Goal: Transaction & Acquisition: Purchase product/service

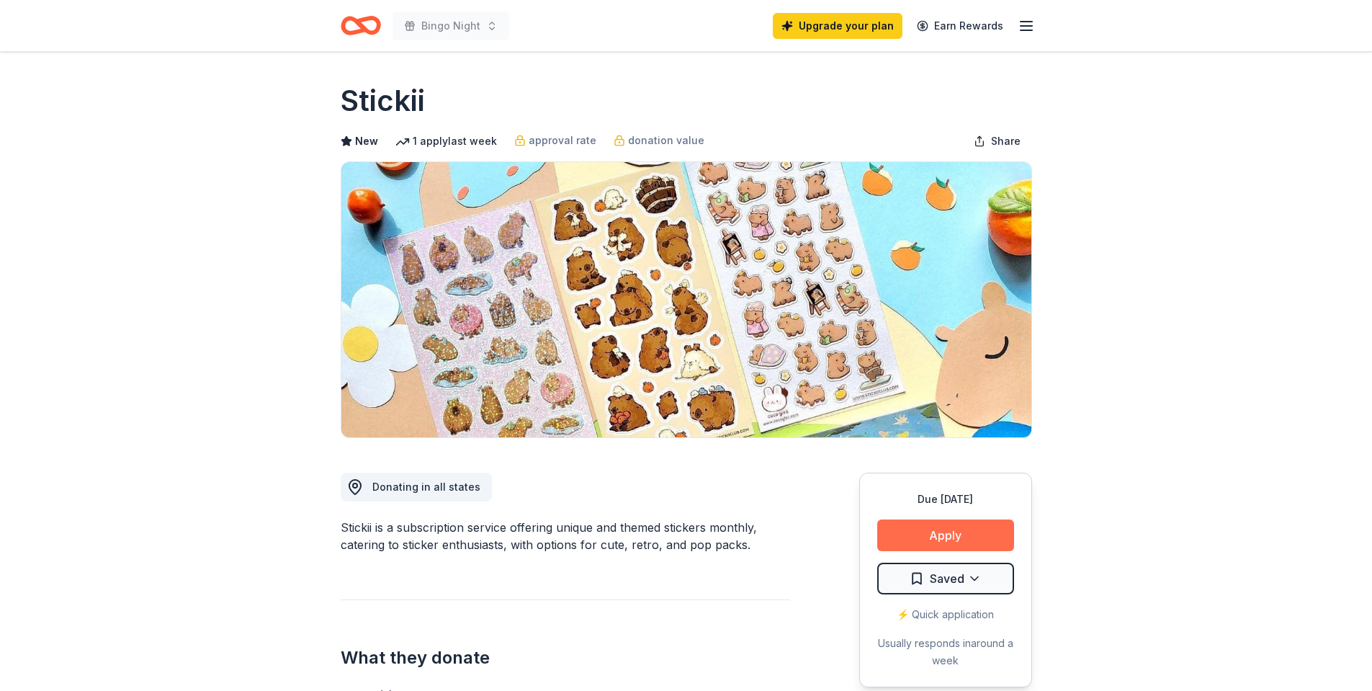
click at [975, 535] on button "Apply" at bounding box center [945, 535] width 137 height 32
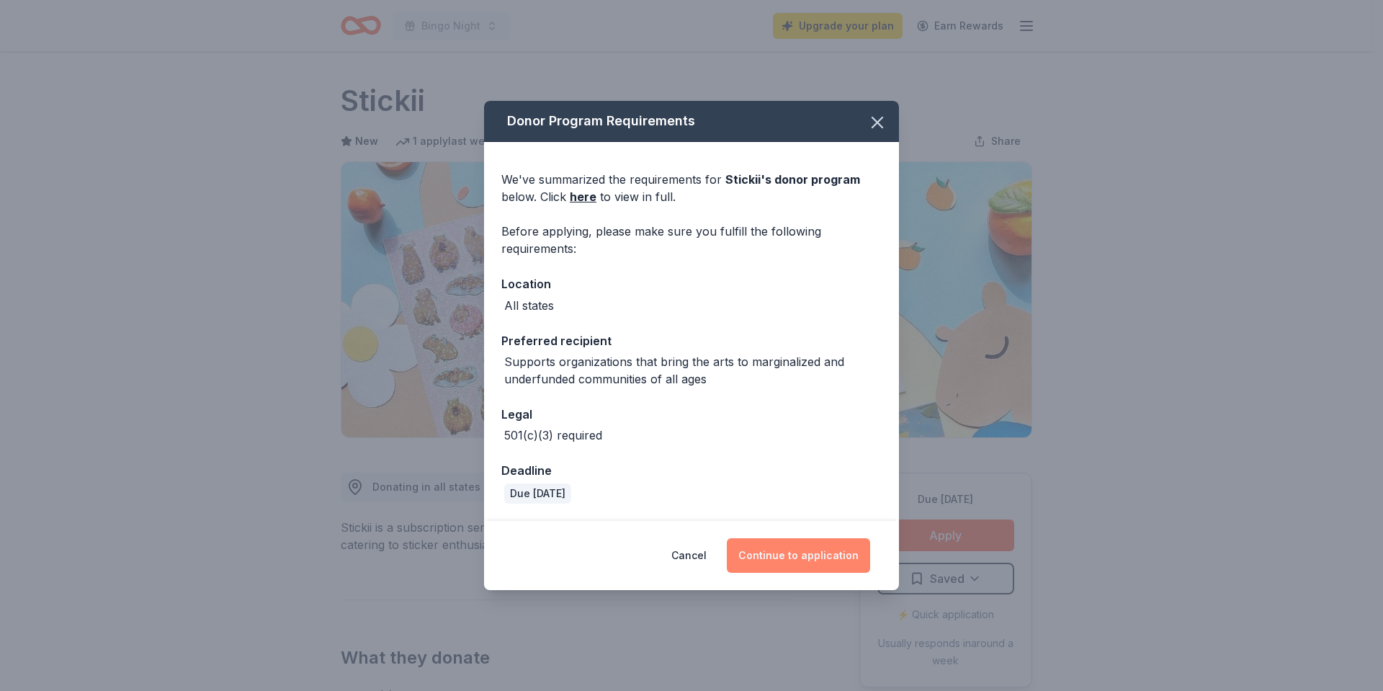
click at [778, 548] on button "Continue to application" at bounding box center [798, 555] width 143 height 35
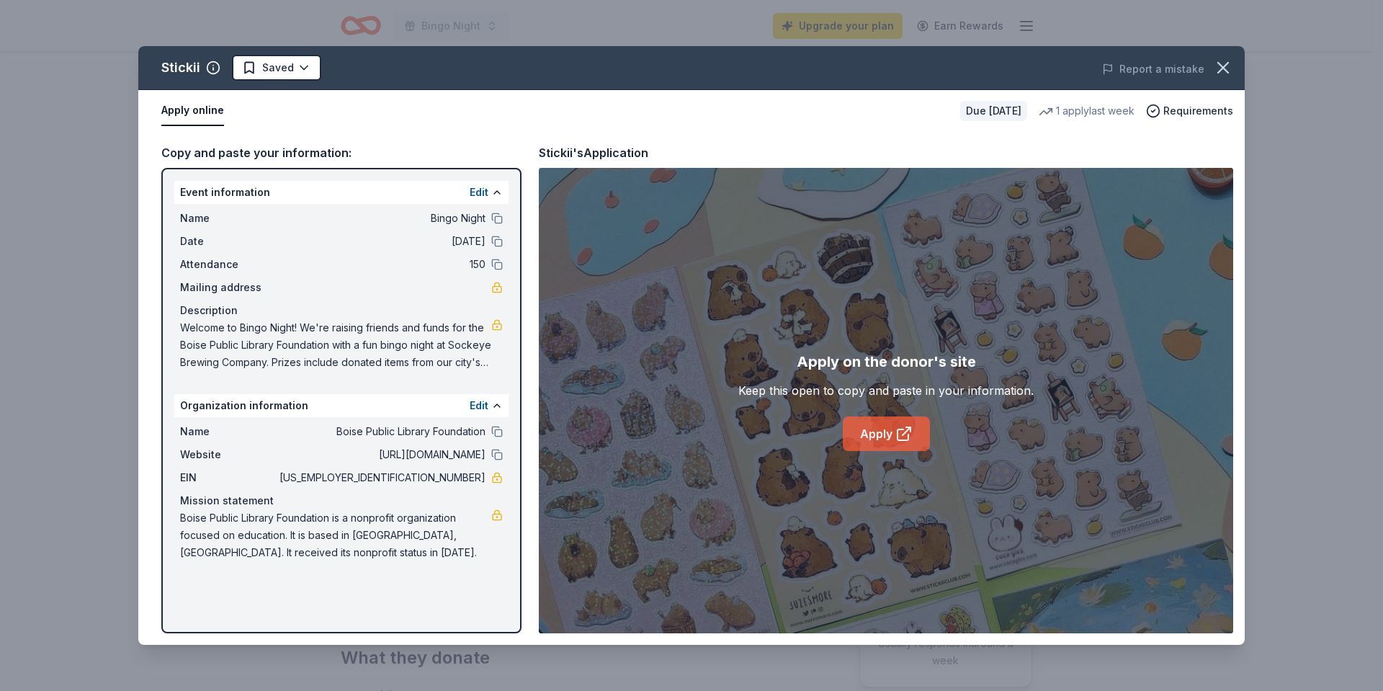
click at [876, 423] on link "Apply" at bounding box center [886, 433] width 87 height 35
